Goal: Information Seeking & Learning: Get advice/opinions

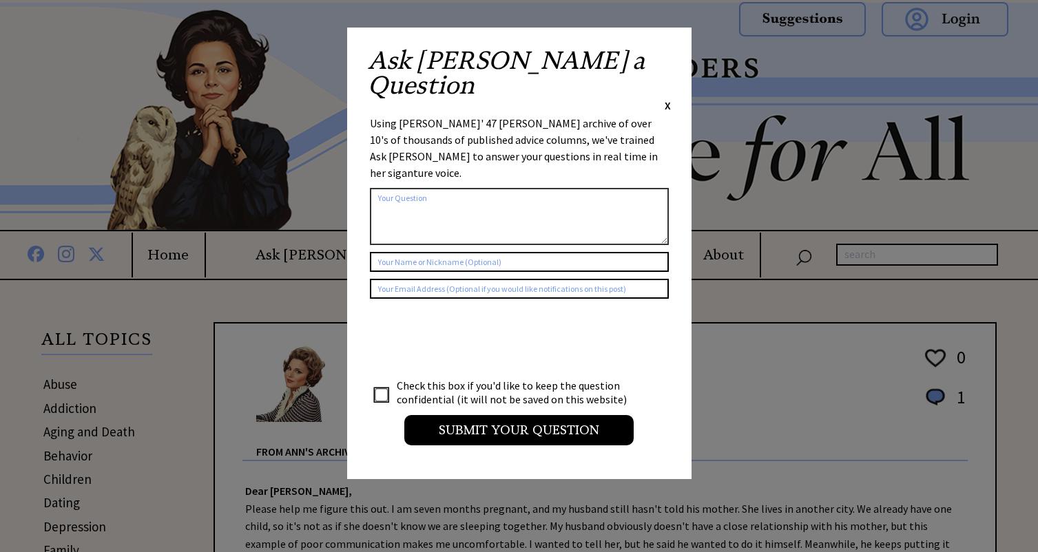
click at [665, 98] on span "X" at bounding box center [668, 105] width 6 height 14
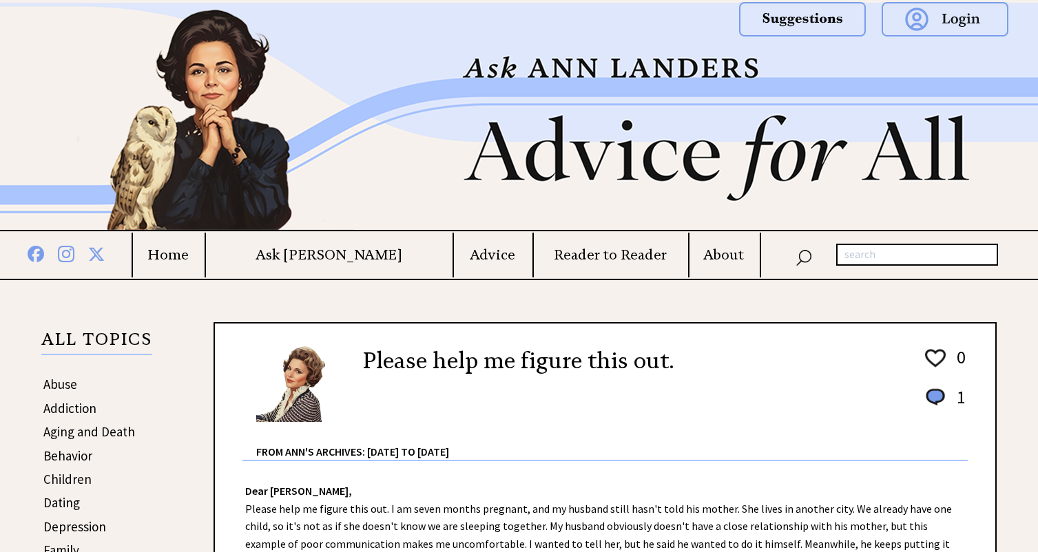
click at [725, 300] on div at bounding box center [587, 291] width 817 height 21
click at [468, 258] on h4 "Advice" at bounding box center [492, 255] width 77 height 17
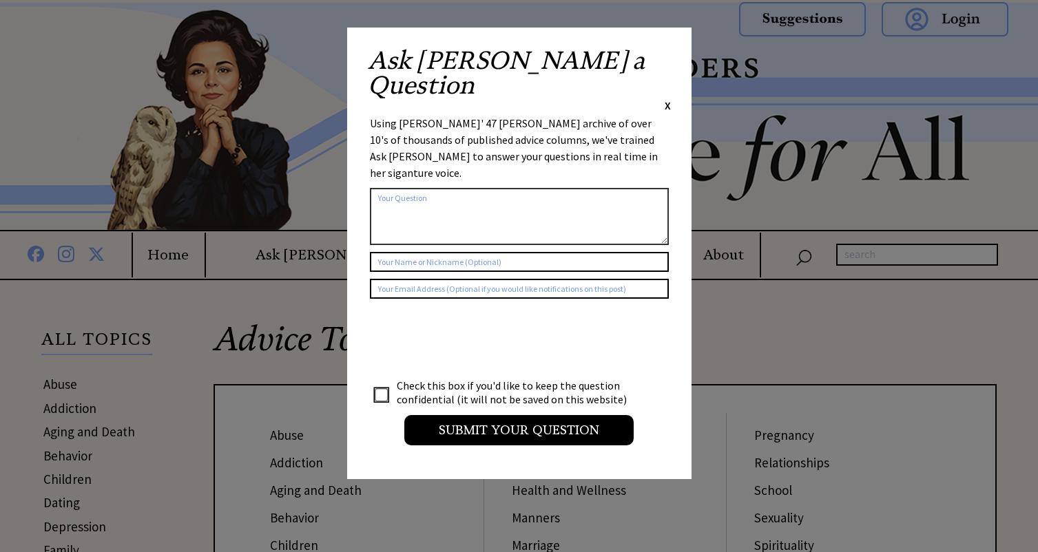
click at [668, 98] on span "X" at bounding box center [668, 105] width 6 height 14
